Goal: Information Seeking & Learning: Learn about a topic

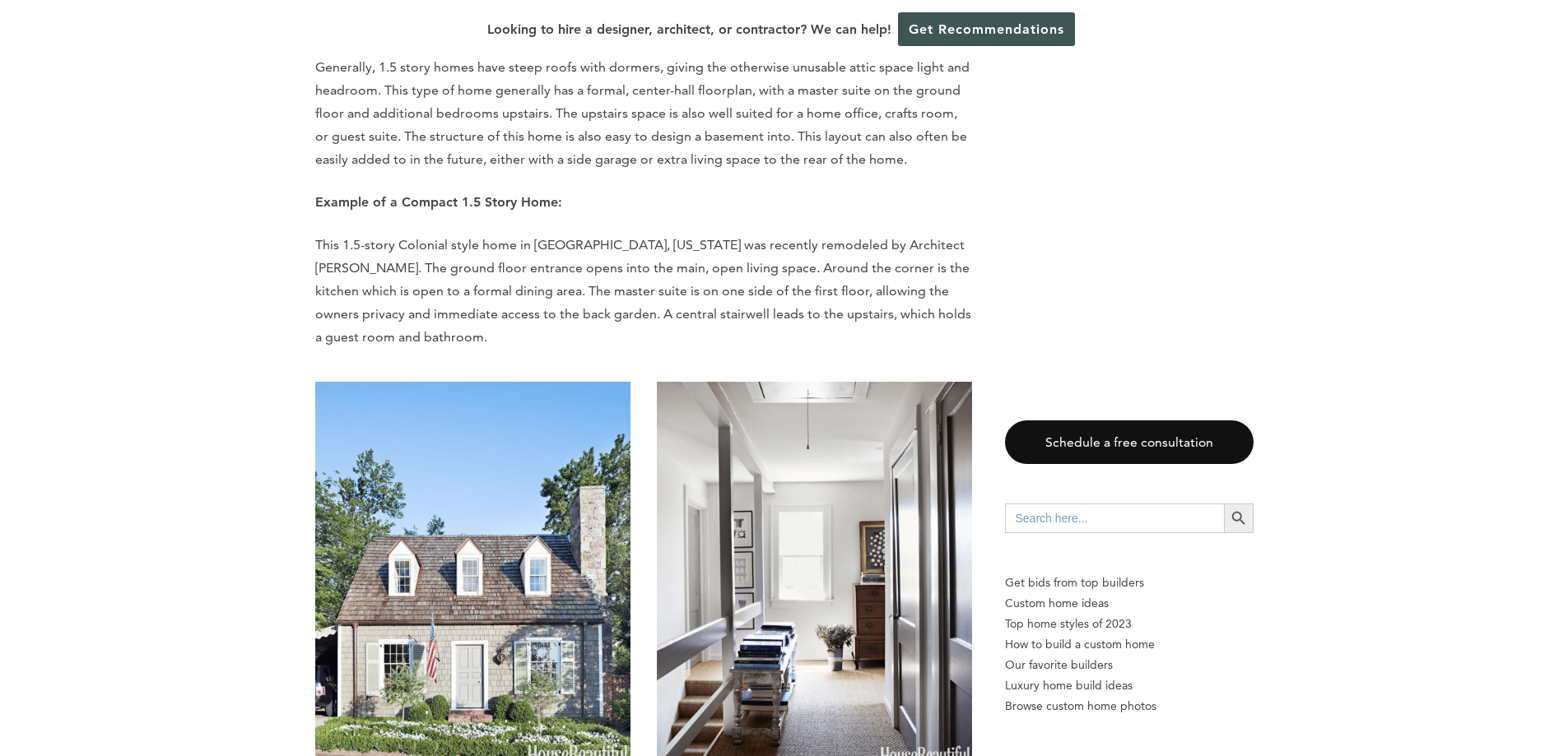
scroll to position [8642, 0]
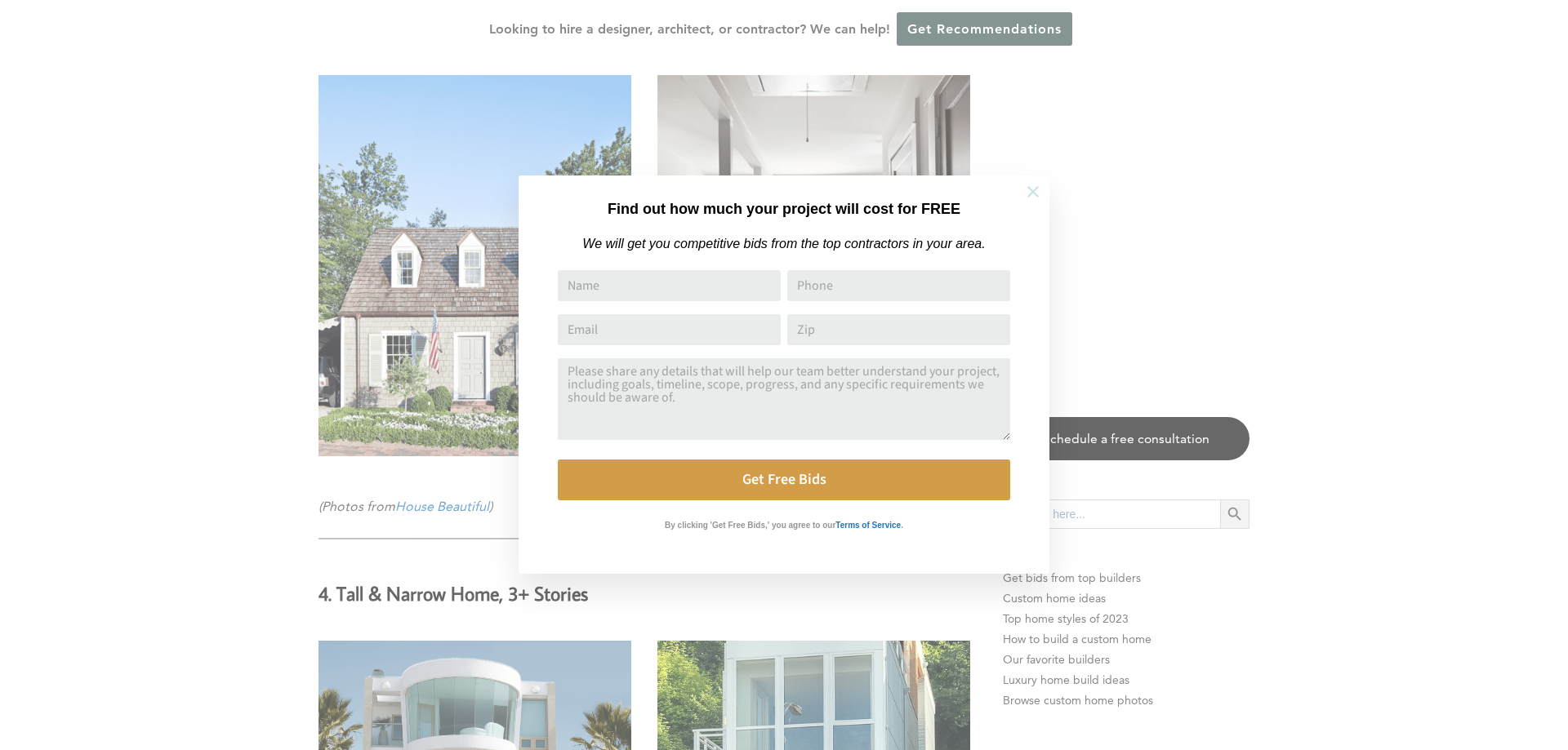
click at [1026, 190] on icon at bounding box center [1033, 192] width 18 height 18
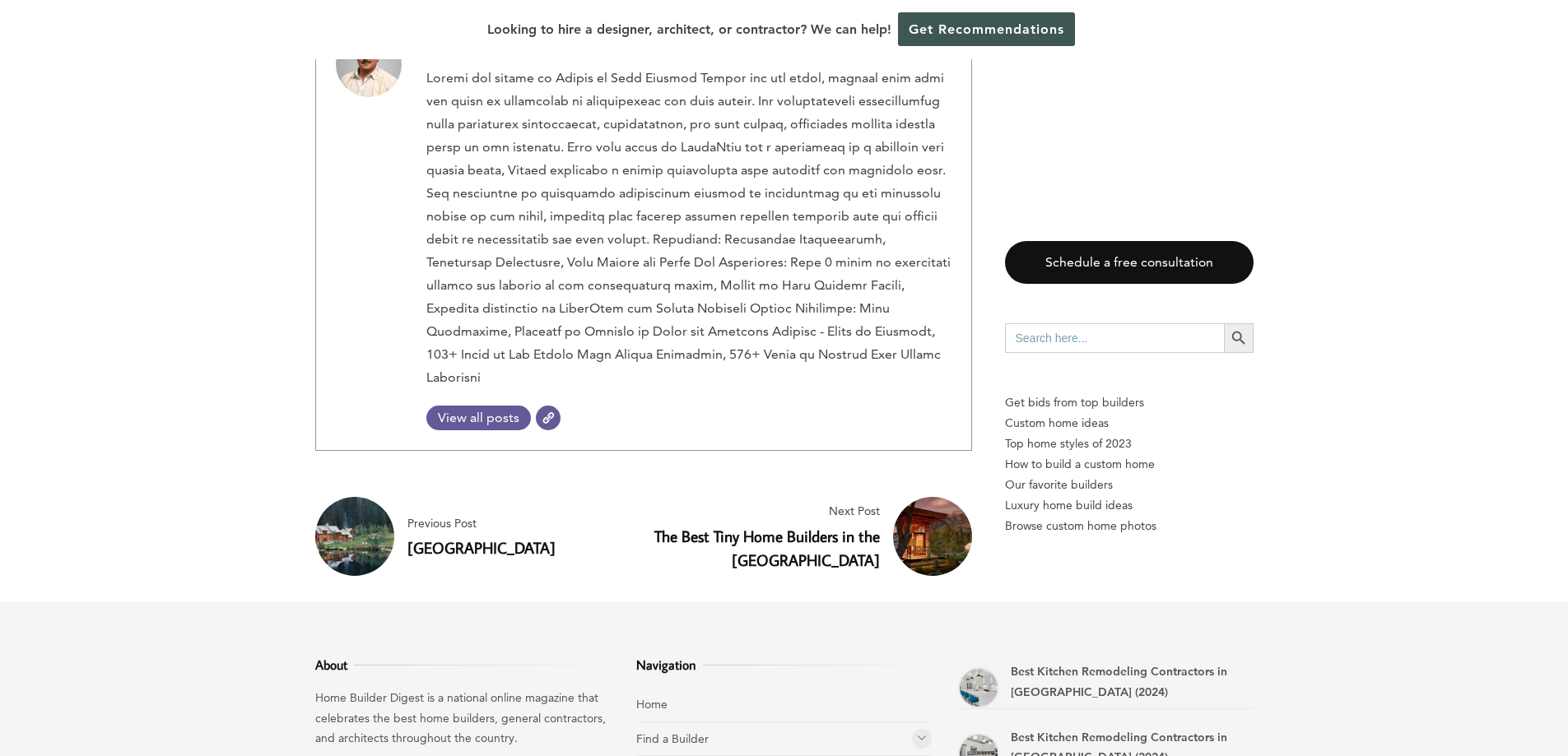
scroll to position [25345, 0]
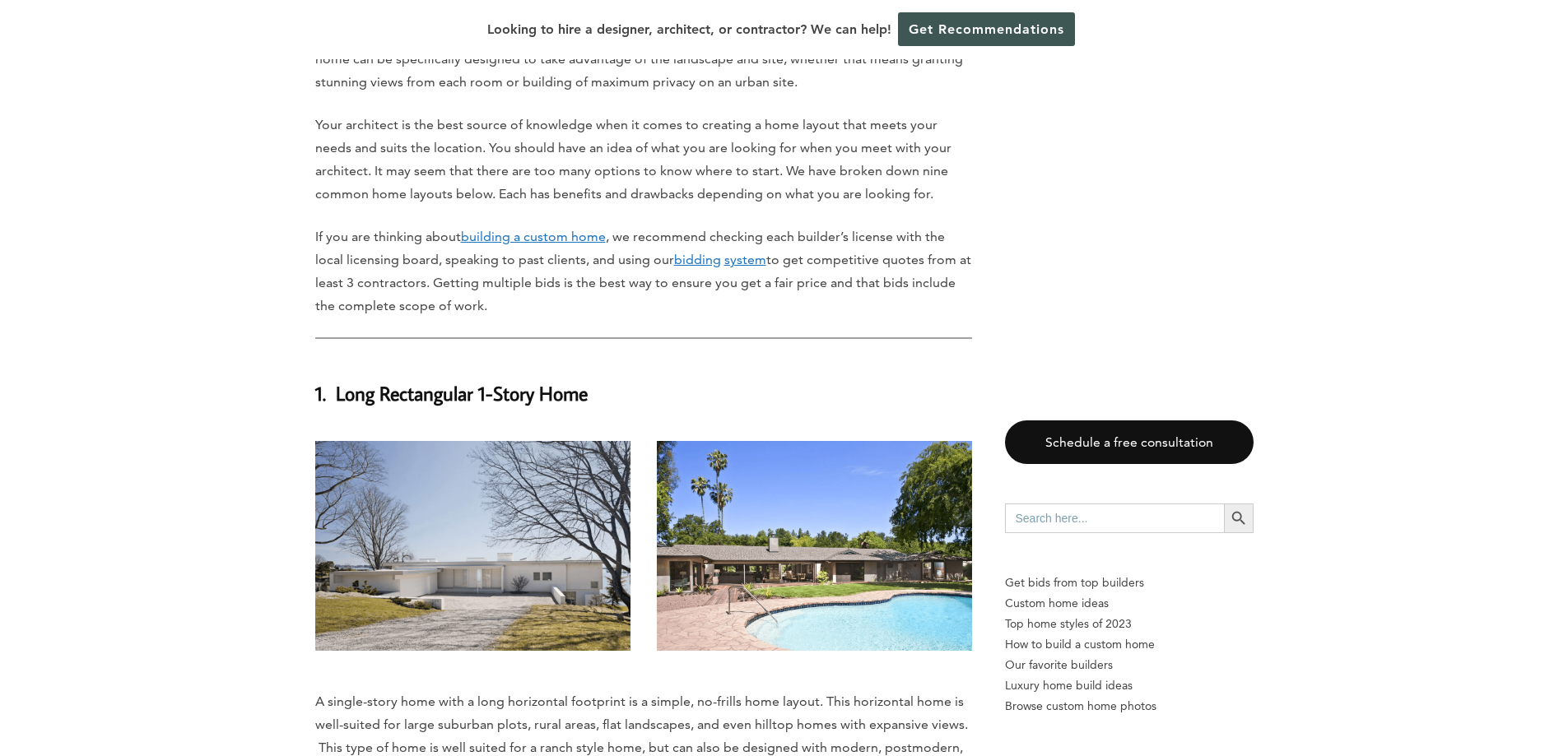
scroll to position [906, 0]
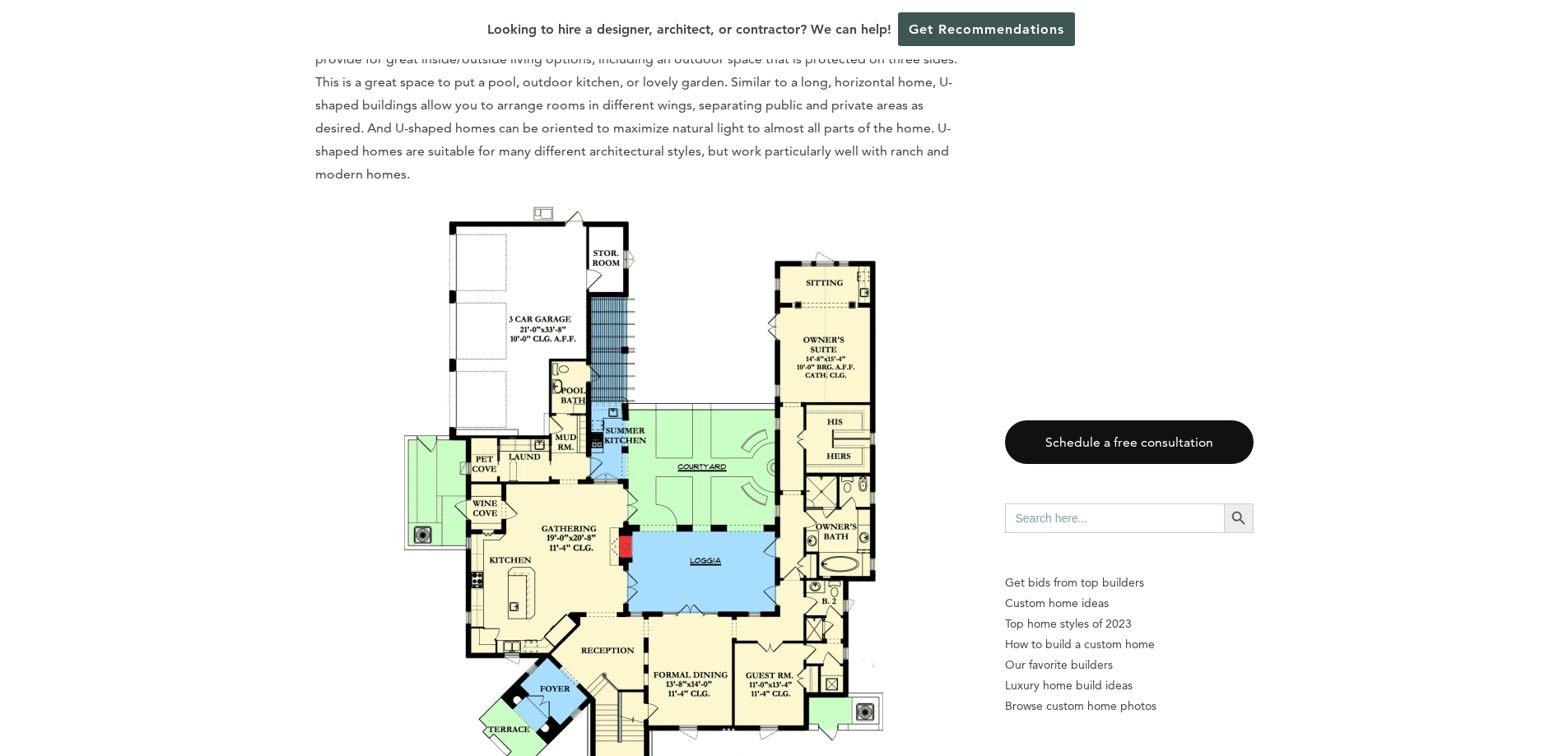
scroll to position [13909, 0]
